Goal: Information Seeking & Learning: Learn about a topic

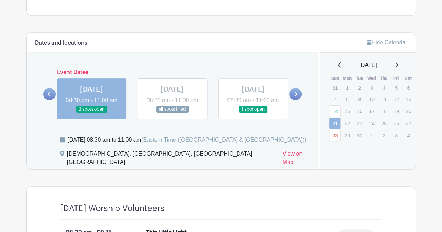
click at [296, 96] on icon at bounding box center [295, 94] width 3 height 5
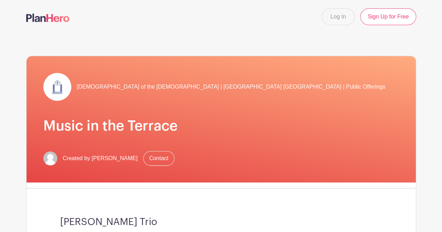
click at [48, 17] on img at bounding box center [47, 18] width 43 height 8
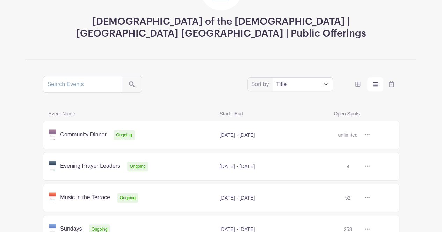
scroll to position [82, 0]
click at [370, 229] on link at bounding box center [370, 229] width 0 height 0
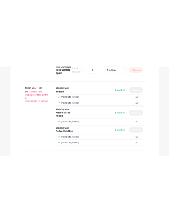
scroll to position [566, 0]
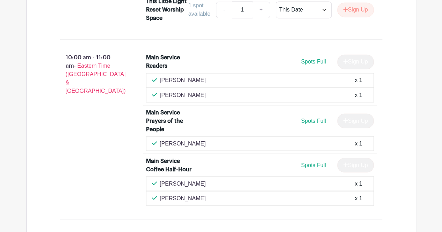
drag, startPoint x: 0, startPoint y: 119, endPoint x: 40, endPoint y: 103, distance: 43.0
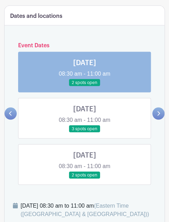
scroll to position [283, 0]
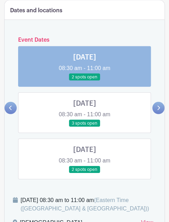
click at [13, 112] on link at bounding box center [11, 108] width 12 height 12
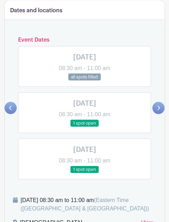
click at [85, 173] on link at bounding box center [85, 173] width 0 height 0
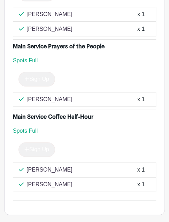
scroll to position [1031, 0]
